Goal: Task Accomplishment & Management: Manage account settings

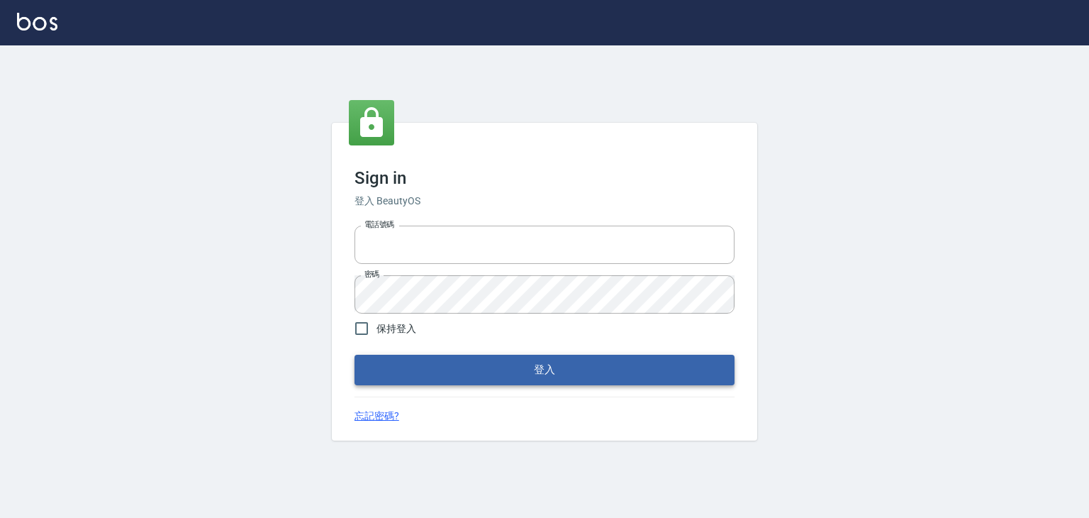
type input "6430581"
click at [574, 374] on button "登入" at bounding box center [545, 370] width 380 height 30
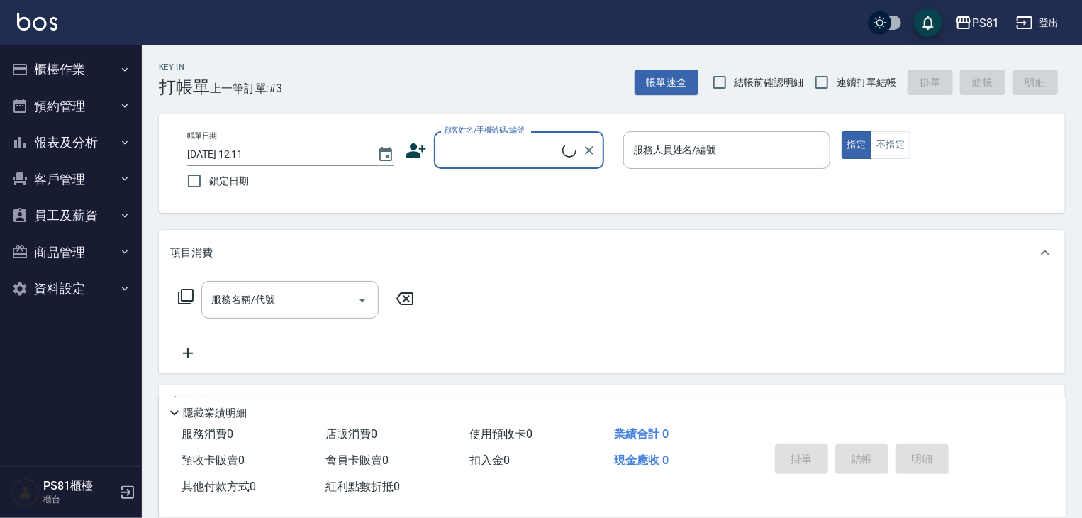
click at [82, 69] on button "櫃檯作業" at bounding box center [71, 69] width 130 height 37
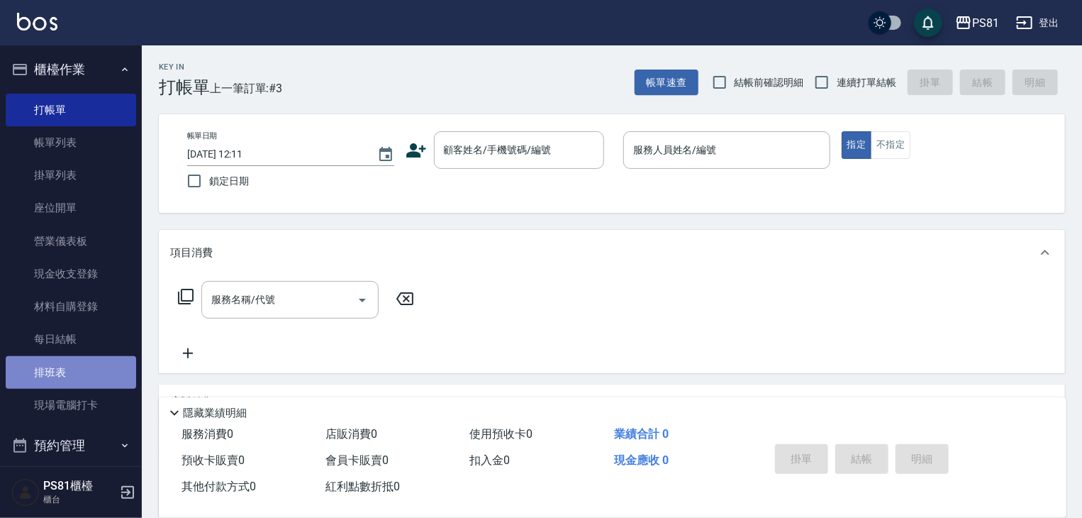
click at [102, 383] on link "排班表" at bounding box center [71, 372] width 130 height 33
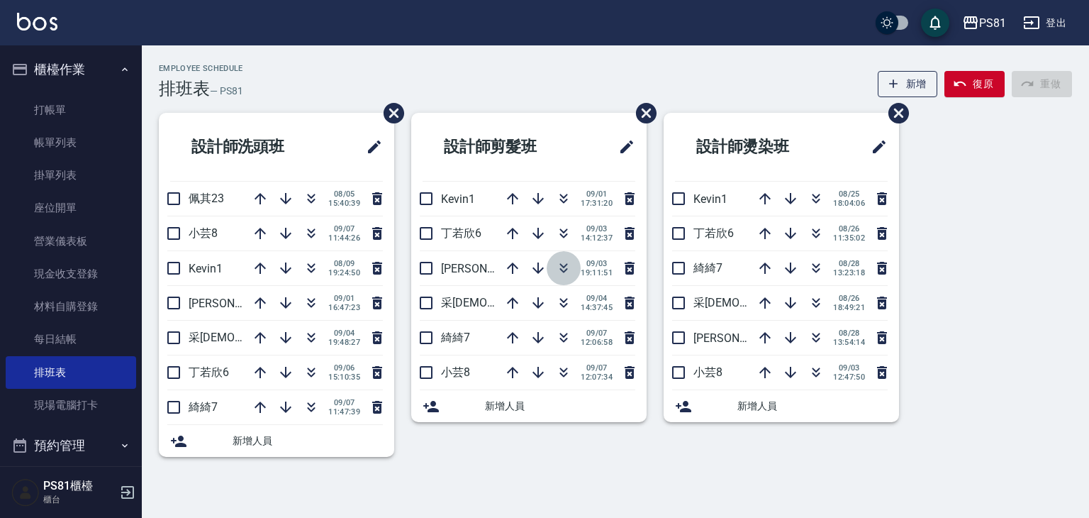
click at [564, 267] on icon "button" at bounding box center [564, 265] width 8 height 5
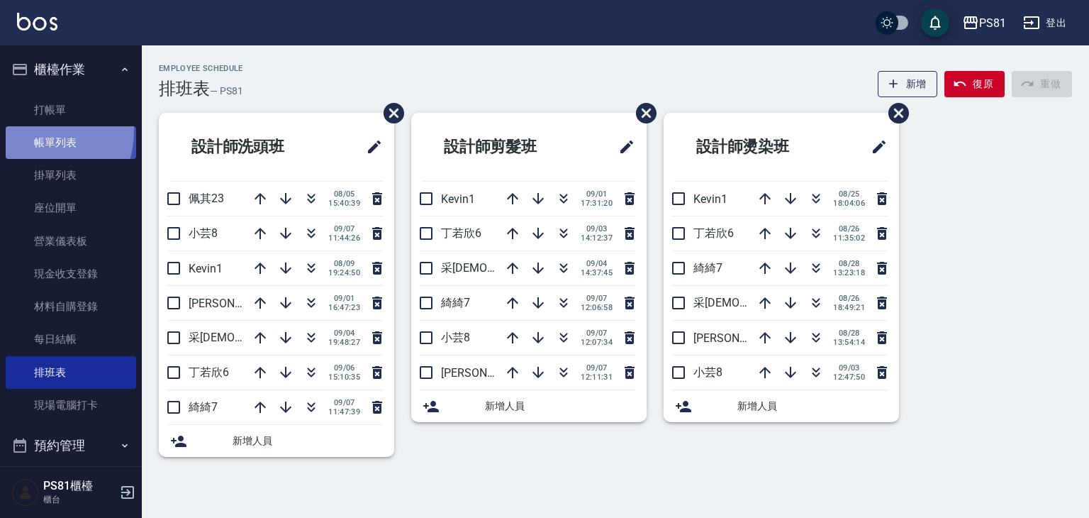
click at [36, 131] on link "帳單列表" at bounding box center [71, 142] width 130 height 33
